Goal: Task Accomplishment & Management: Manage account settings

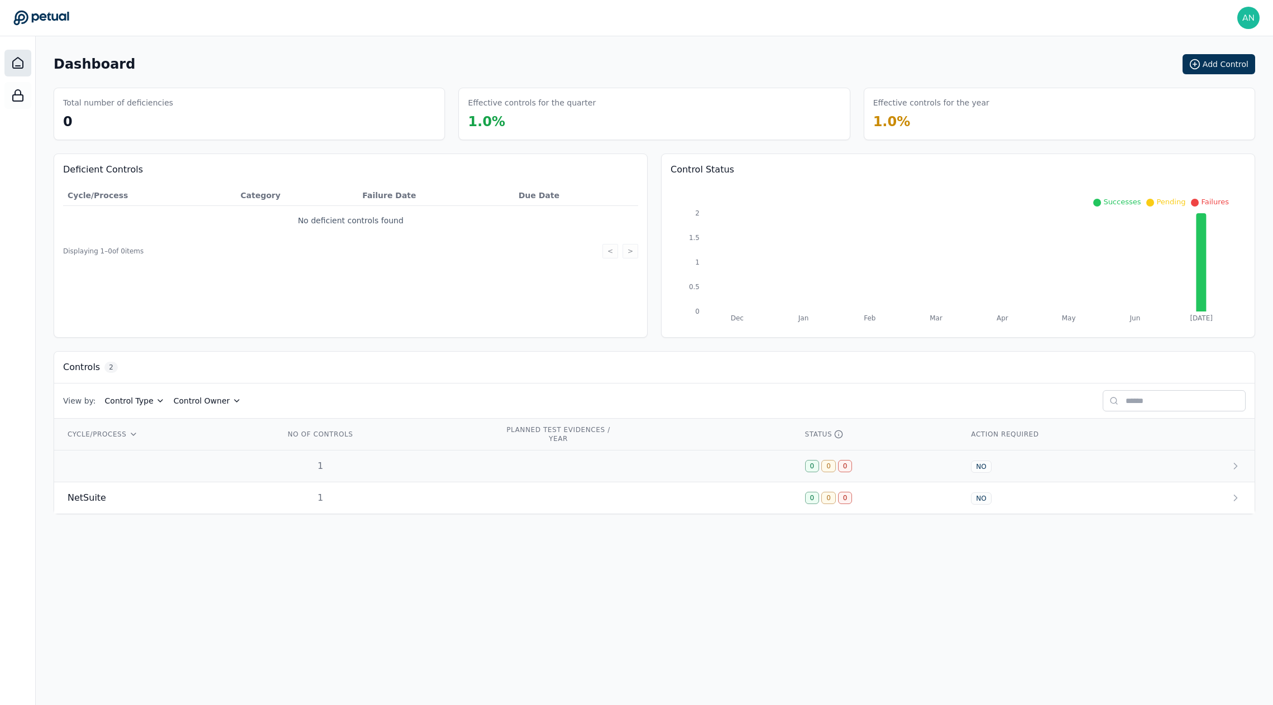
click at [188, 453] on td at bounding box center [162, 467] width 217 height 32
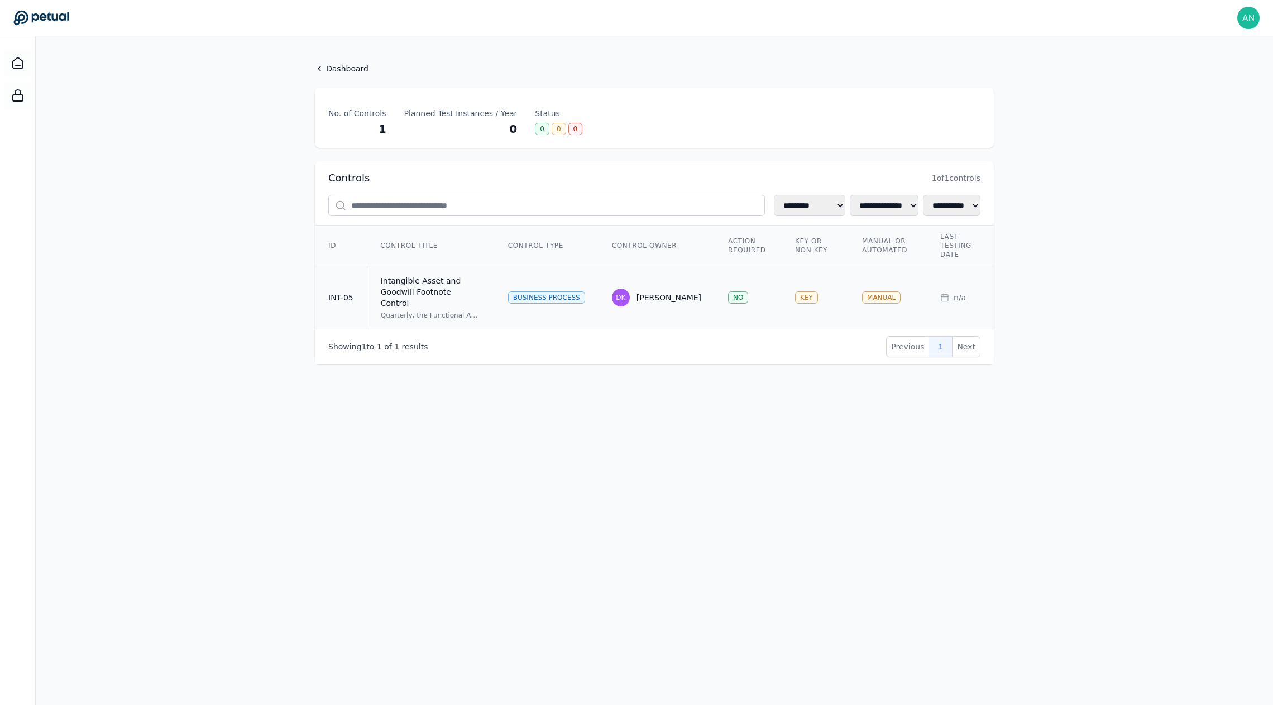
click at [445, 297] on div "Intangible Asset and Goodwill Footnote Control" at bounding box center [431, 292] width 101 height 34
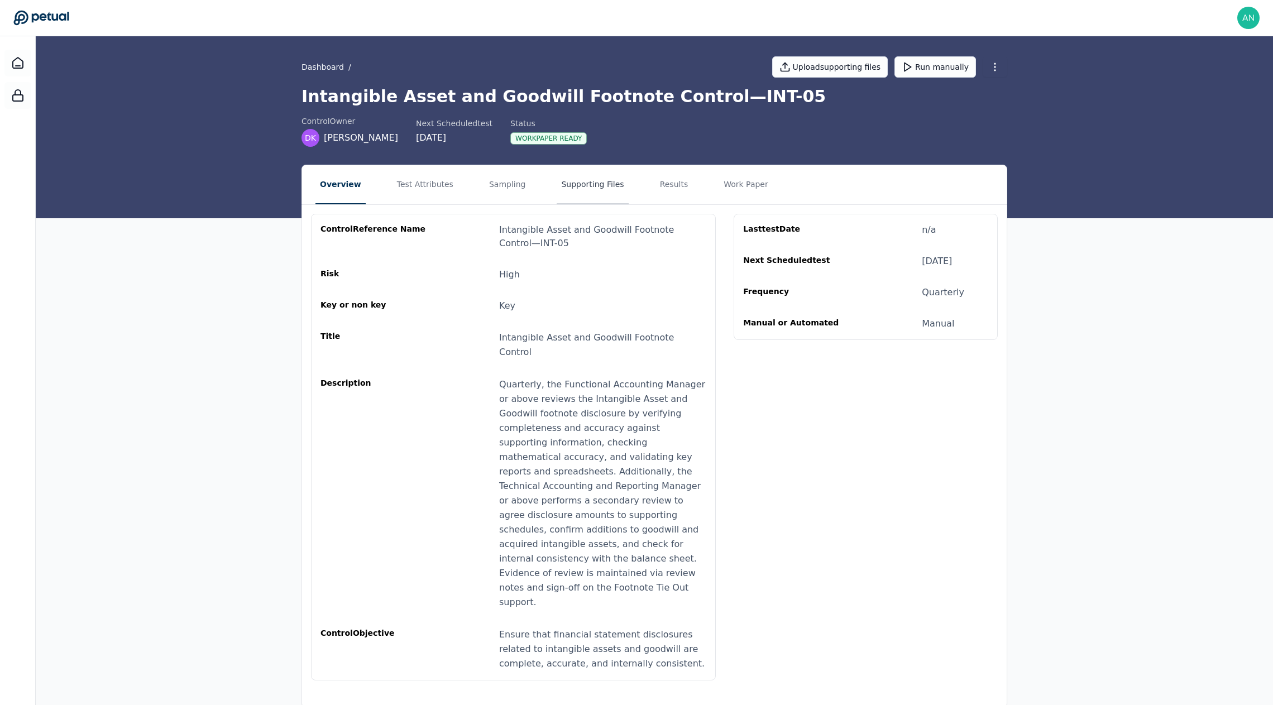
click at [576, 179] on button "Supporting Files" at bounding box center [592, 184] width 71 height 39
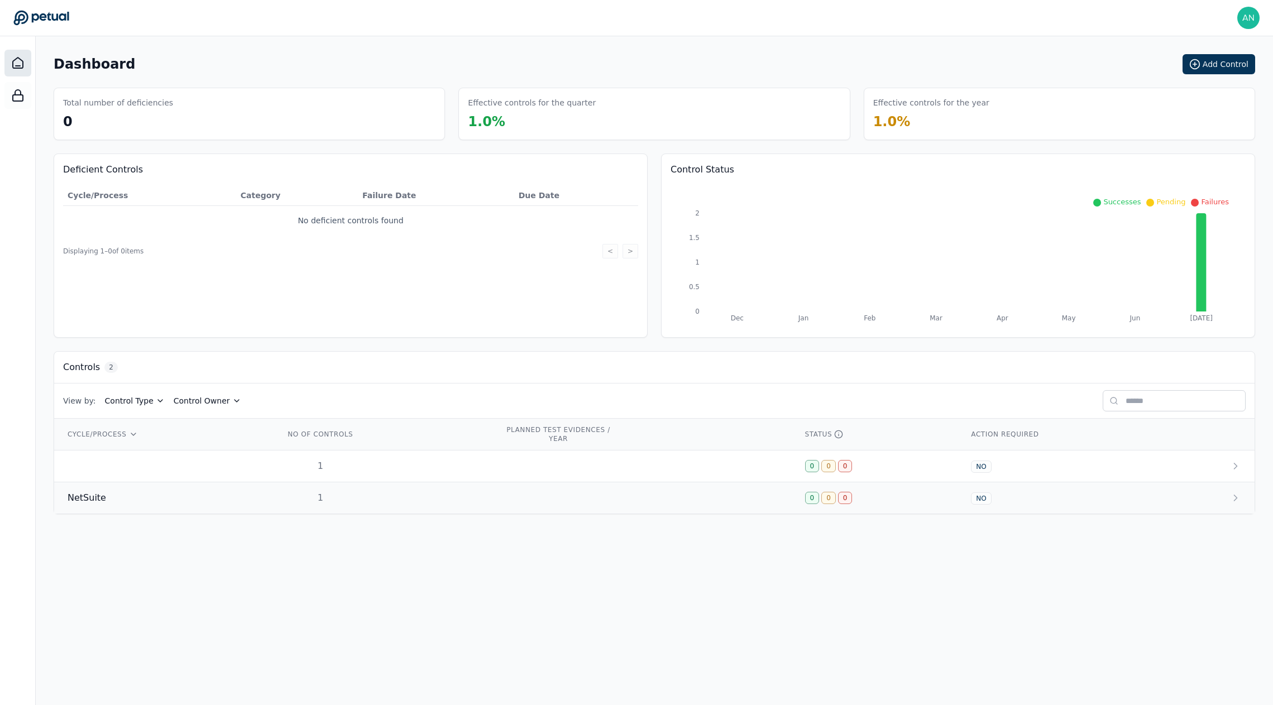
click at [294, 483] on td "1" at bounding box center [381, 499] width 220 height 32
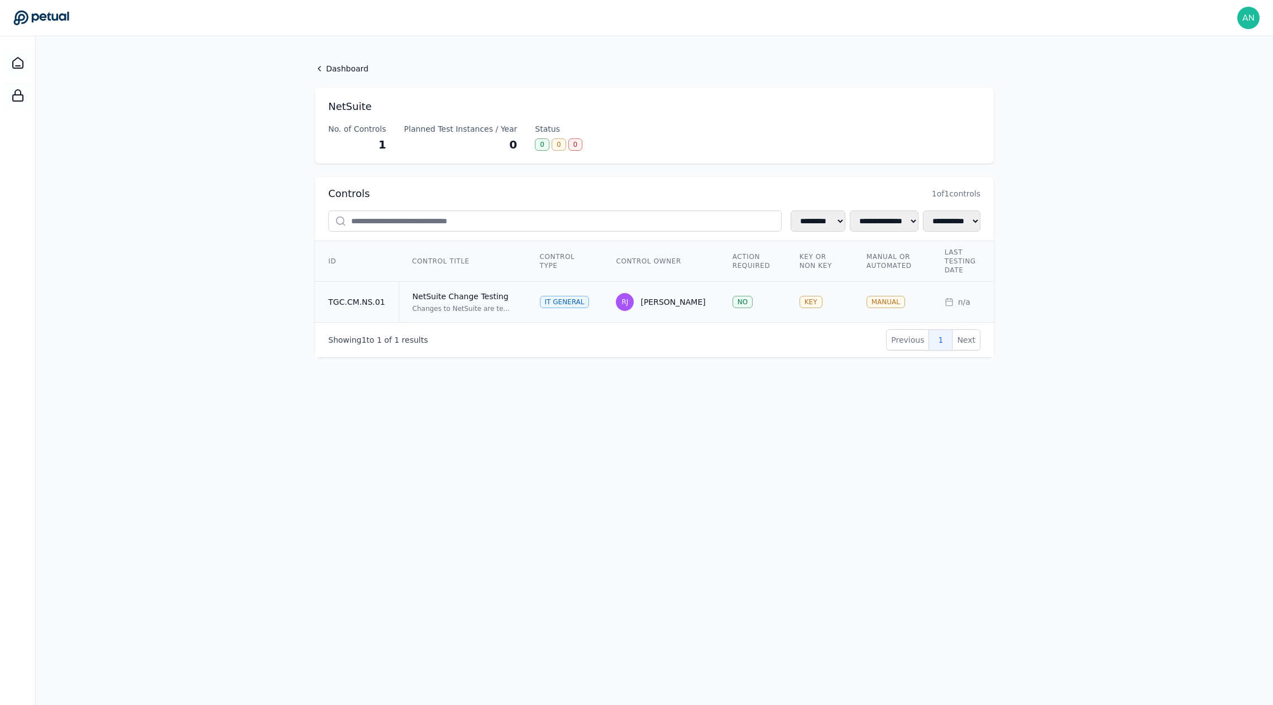
click at [343, 307] on td "TGC.CM.NS.01" at bounding box center [357, 302] width 84 height 41
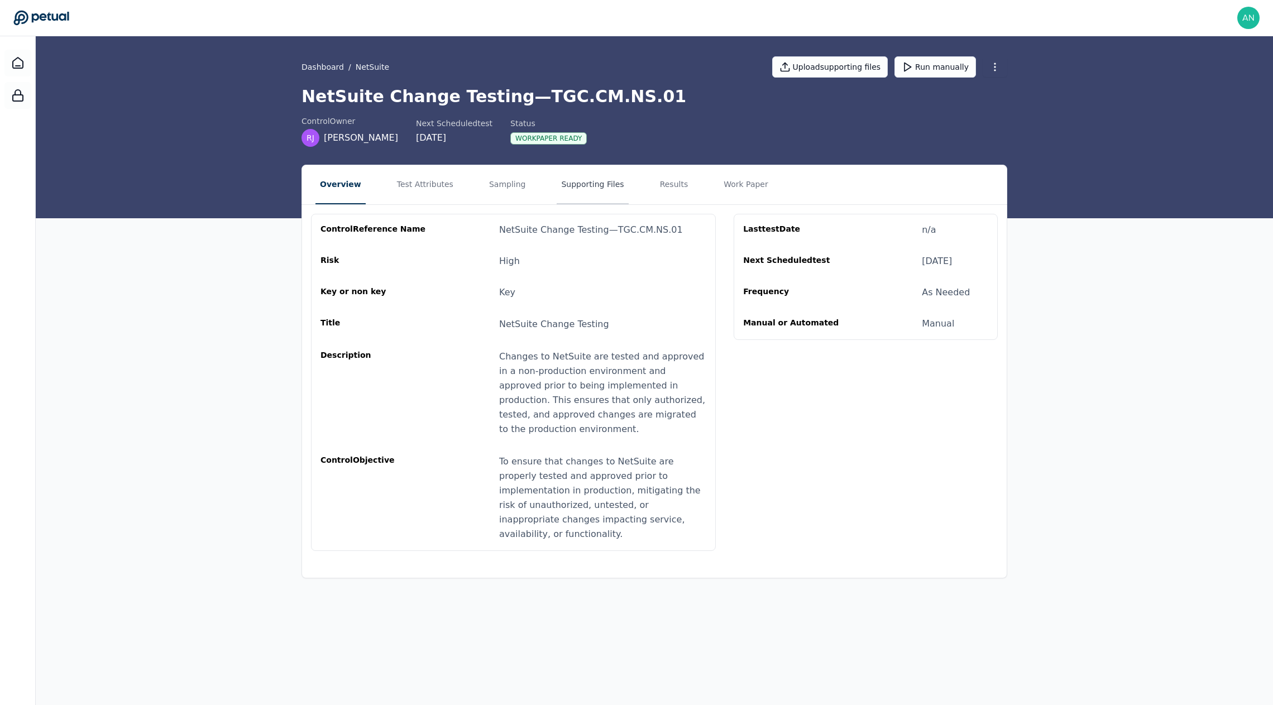
click at [577, 180] on button "Supporting Files" at bounding box center [592, 184] width 71 height 39
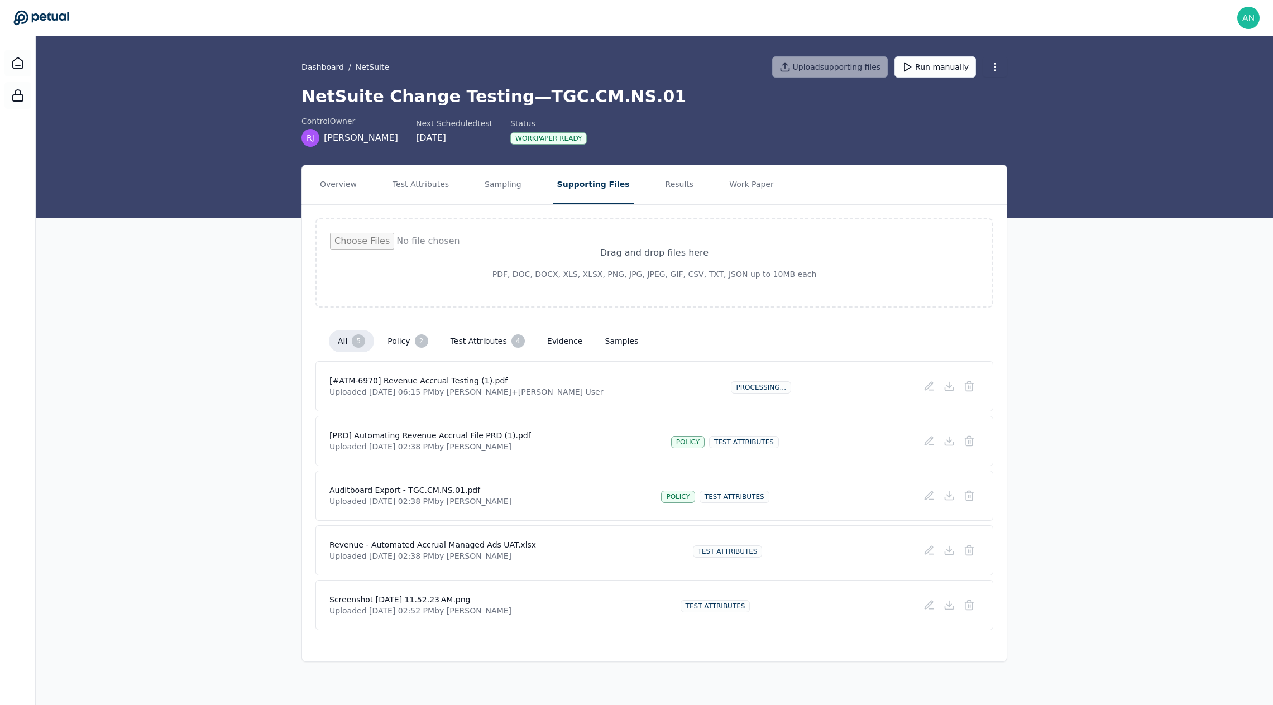
click at [569, 395] on div "[#ATM-6970] Revenue Accrual Testing (1).pdf Uploaded [DATE] 06:15 PM by [PERSON…" at bounding box center [655, 386] width 650 height 22
click at [530, 392] on p "Uploaded [DATE] 06:15 PM by [PERSON_NAME]+[PERSON_NAME] User" at bounding box center [467, 391] width 274 height 11
click at [689, 386] on div "[#ATM-6970] Revenue Accrual Testing (1).pdf Uploaded [DATE] 06:15 PM by [PERSON…" at bounding box center [655, 386] width 650 height 22
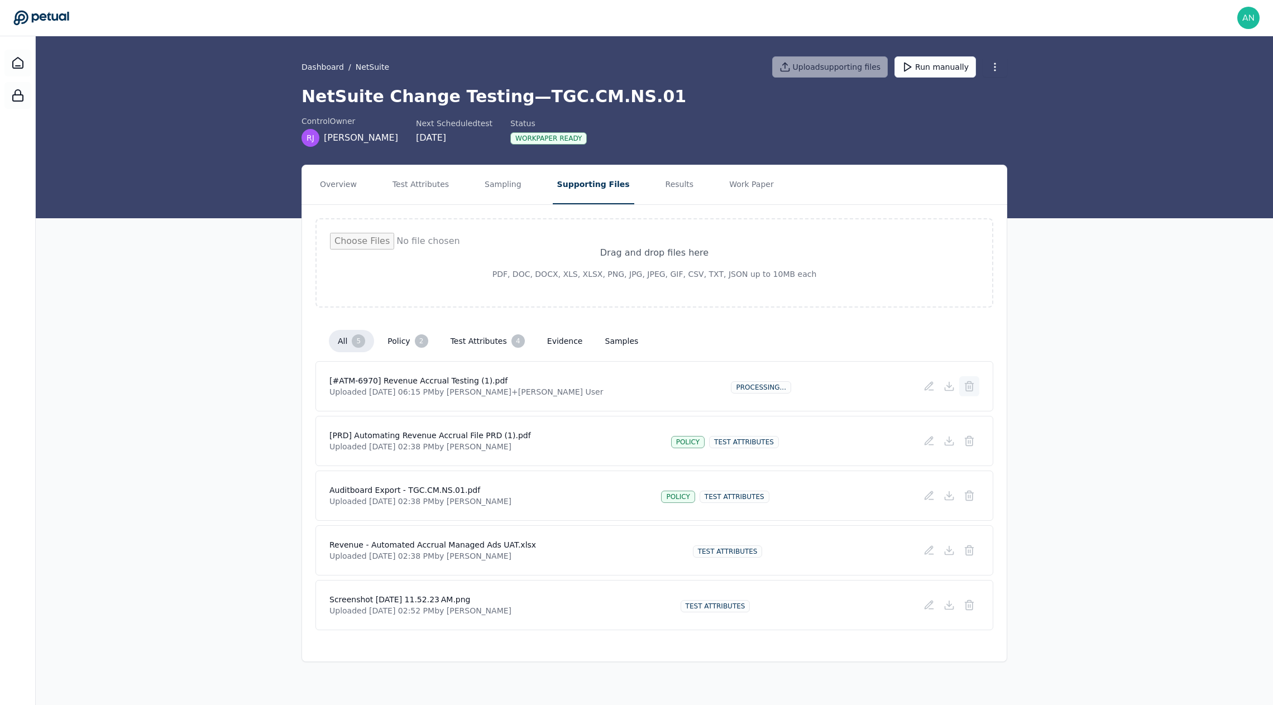
click at [967, 387] on icon at bounding box center [969, 387] width 7 height 7
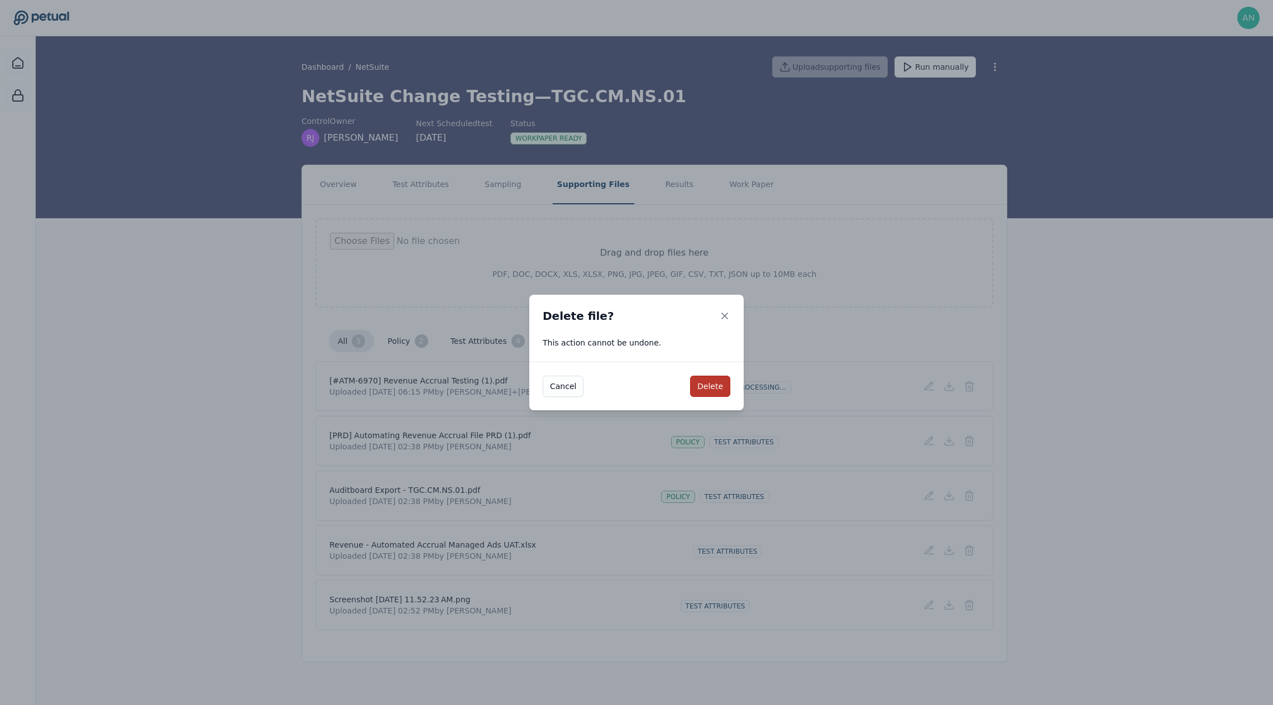
click at [708, 390] on button "Delete" at bounding box center [710, 386] width 40 height 21
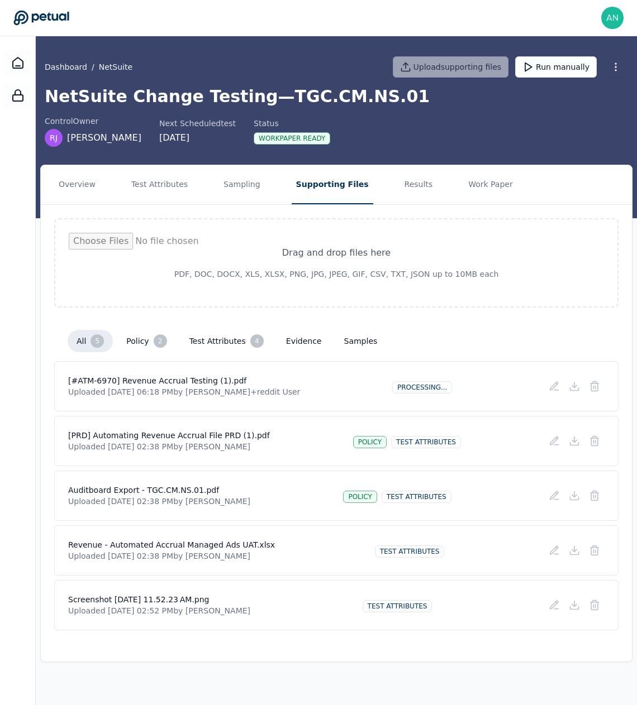
drag, startPoint x: 275, startPoint y: 514, endPoint x: 281, endPoint y: 514, distance: 6.7
click at [275, 514] on div "Auditboard Export - TGC.CM.NS.01.pdf Uploaded [DATE] 02:38 PM by [PERSON_NAME] …" at bounding box center [336, 496] width 564 height 50
click at [23, 59] on icon at bounding box center [17, 62] width 13 height 13
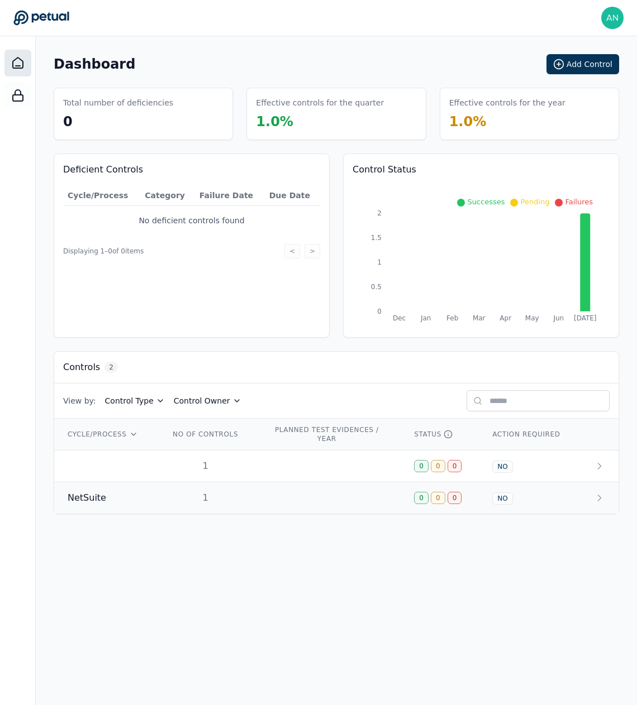
click at [278, 497] on td at bounding box center [330, 499] width 141 height 32
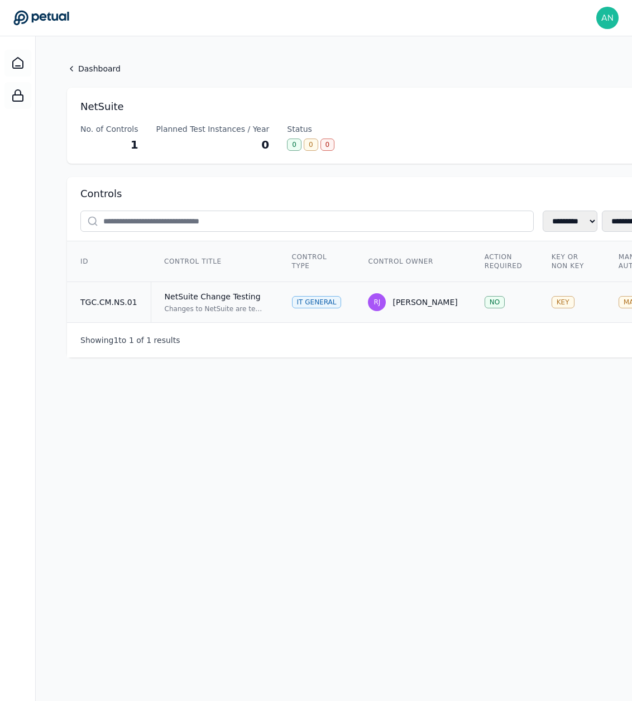
click at [245, 321] on td "NetSuite Change Testing Changes to NetSuite are tested and approved in a non-pr…" at bounding box center [215, 302] width 128 height 41
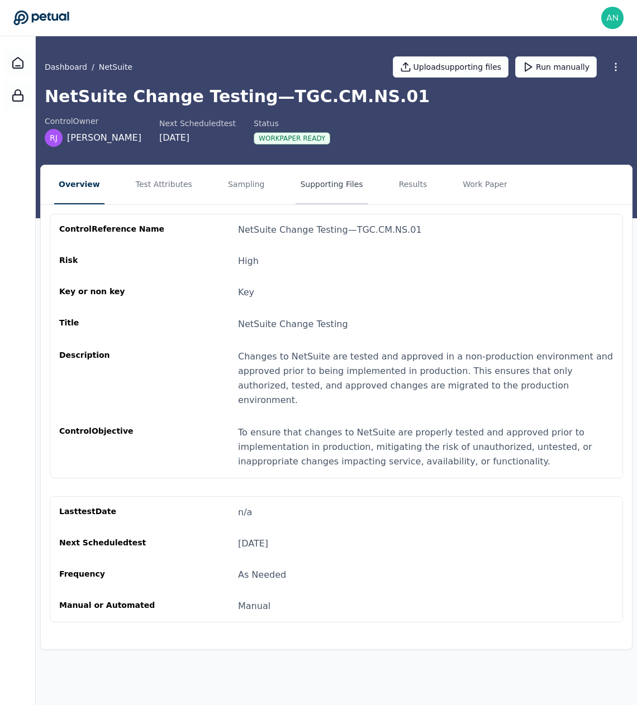
click at [295, 202] on button "Supporting Files" at bounding box center [330, 184] width 71 height 39
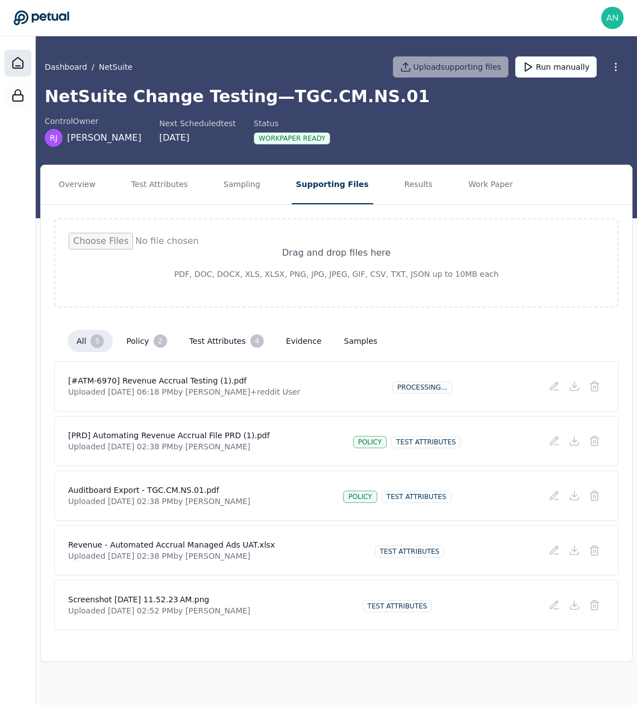
click at [11, 66] on icon at bounding box center [17, 62] width 13 height 13
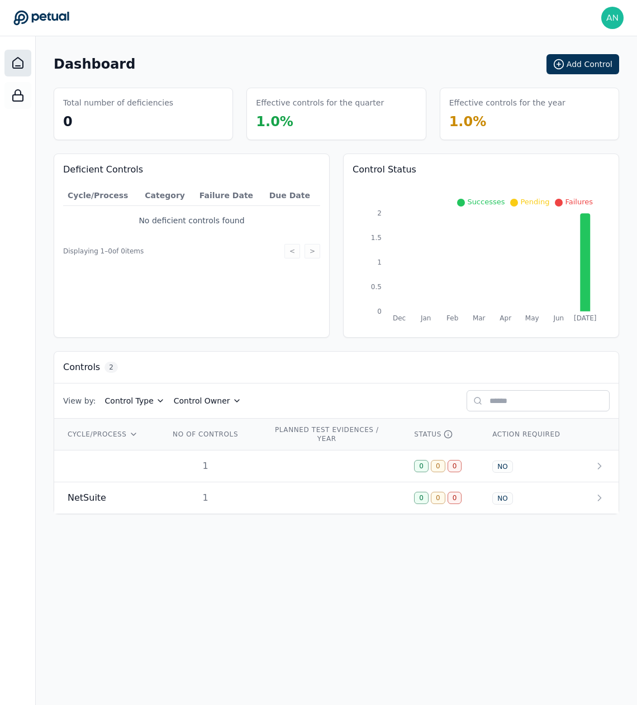
click at [113, 448] on th "CYCLE/PROCESS" at bounding box center [105, 435] width 102 height 32
click at [115, 463] on td at bounding box center [105, 467] width 102 height 32
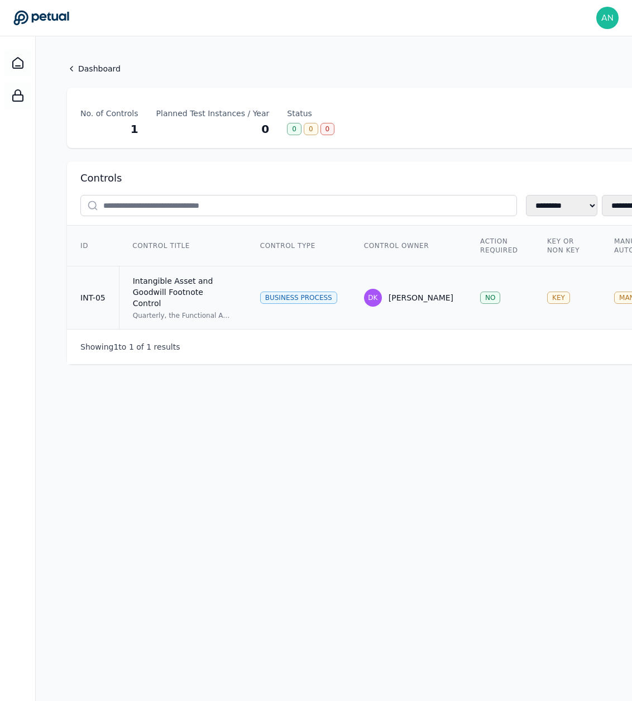
click at [154, 281] on div "Intangible Asset and Goodwill Footnote Control" at bounding box center [183, 292] width 101 height 34
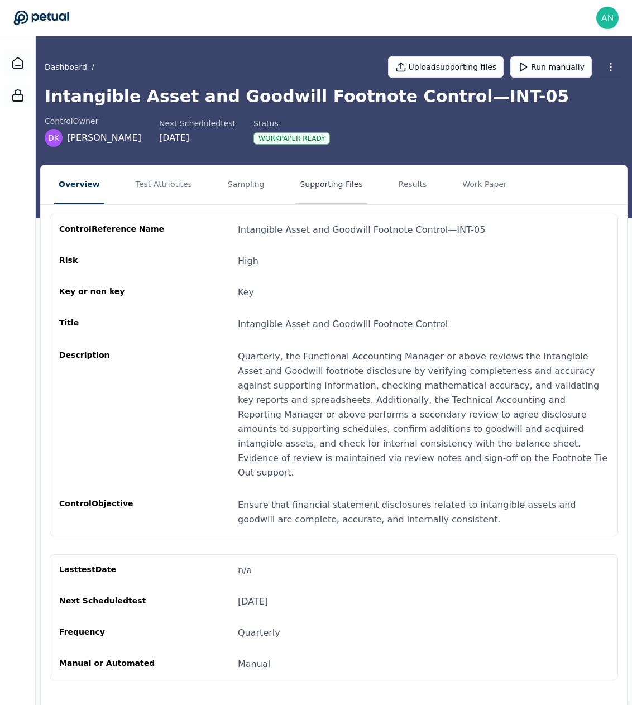
click at [309, 168] on button "Supporting Files" at bounding box center [330, 184] width 71 height 39
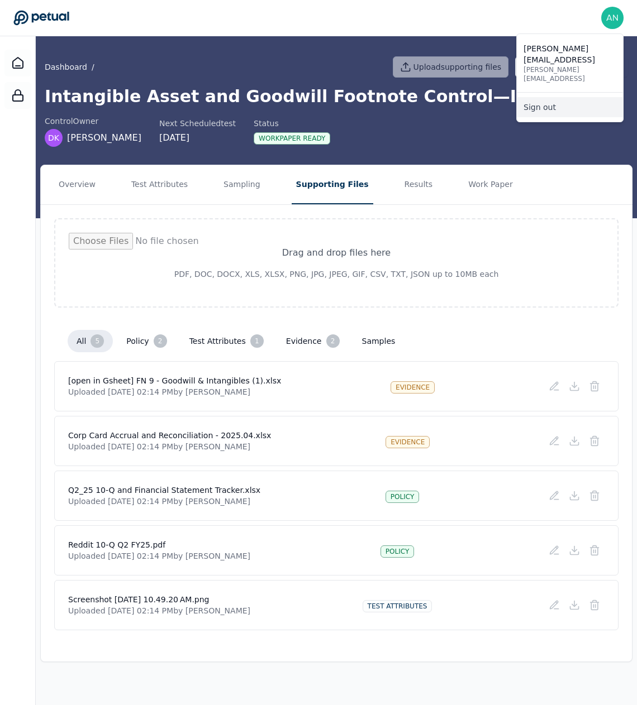
click at [570, 97] on link "Sign out" at bounding box center [570, 107] width 106 height 20
